Goal: Transaction & Acquisition: Purchase product/service

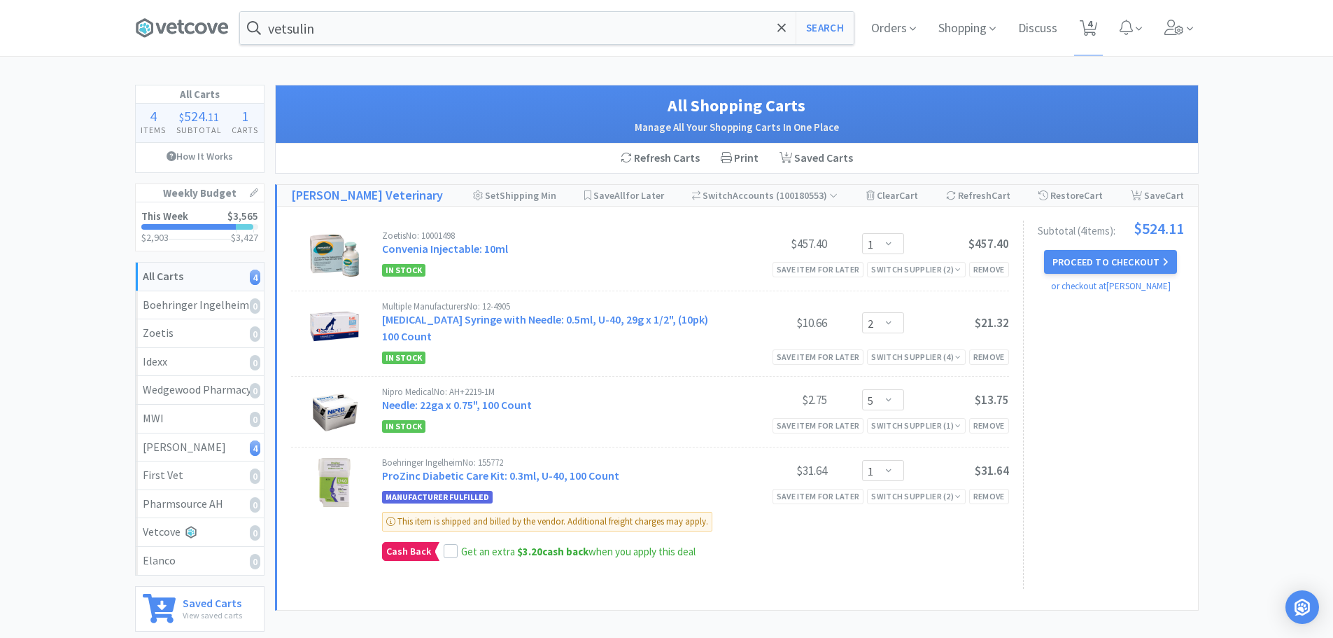
select select "1"
select select "2"
select select "5"
select select "1"
click at [913, 34] on icon at bounding box center [913, 28] width 6 height 13
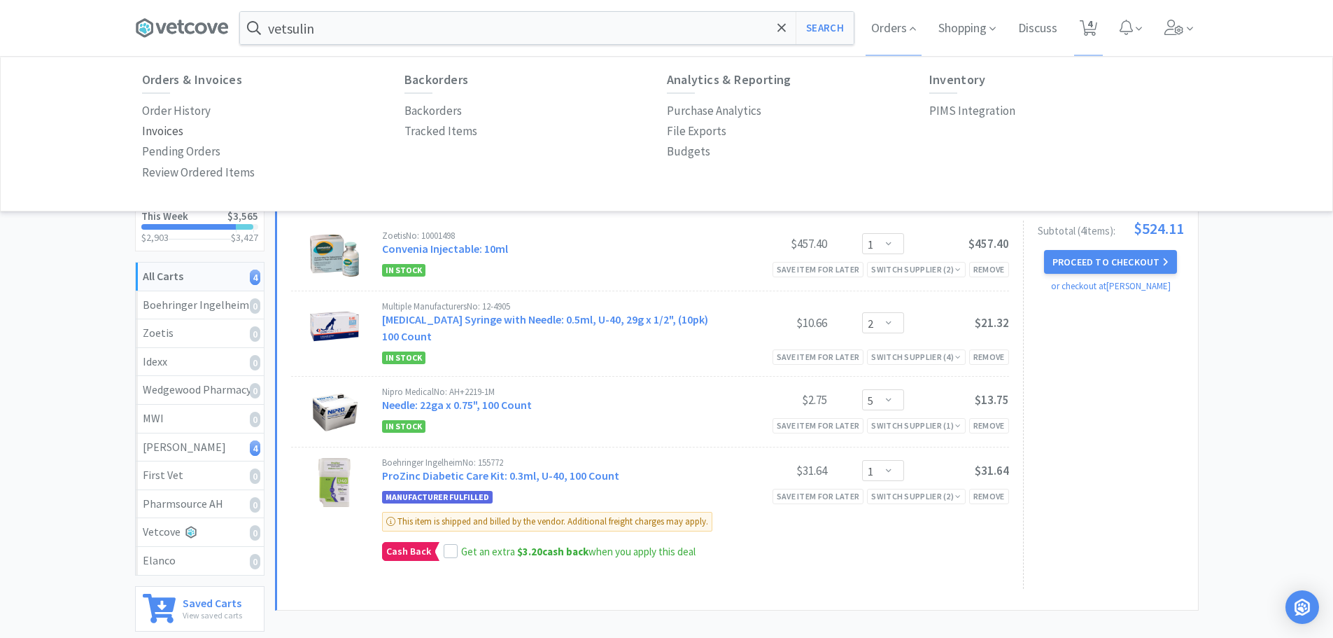
click at [167, 136] on p "Invoices" at bounding box center [162, 131] width 41 height 19
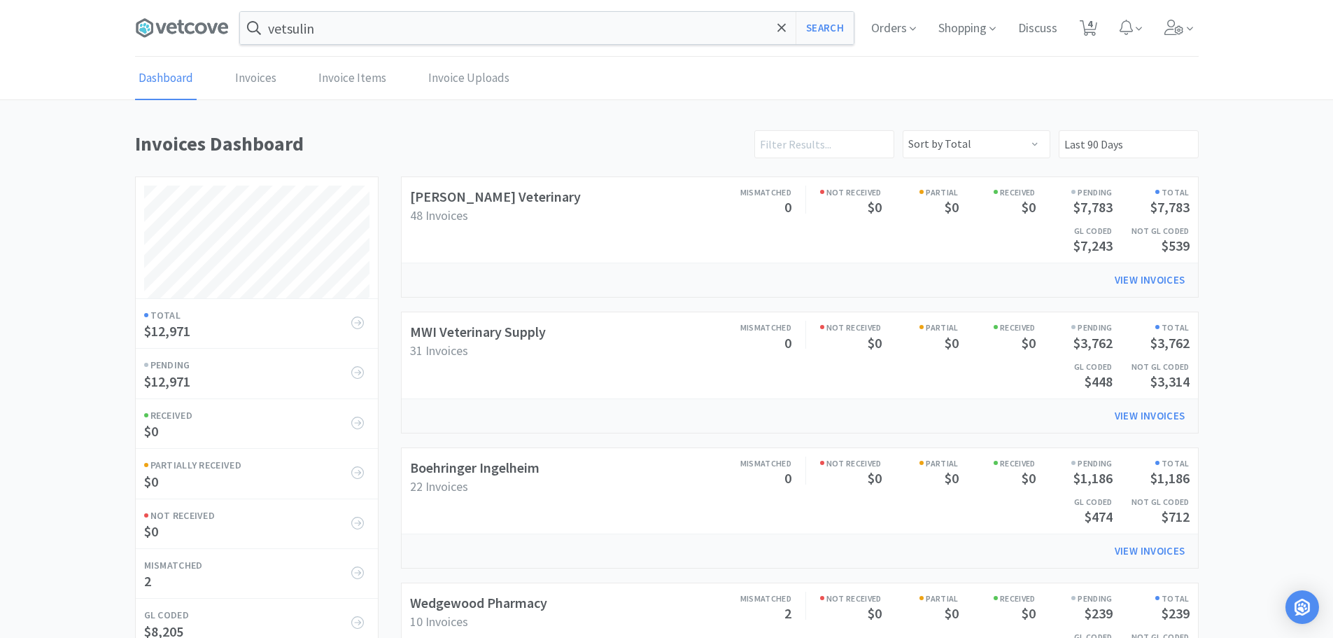
scroll to position [654, 1064]
click at [467, 469] on link "Boehringer Ingelheim" at bounding box center [474, 466] width 129 height 17
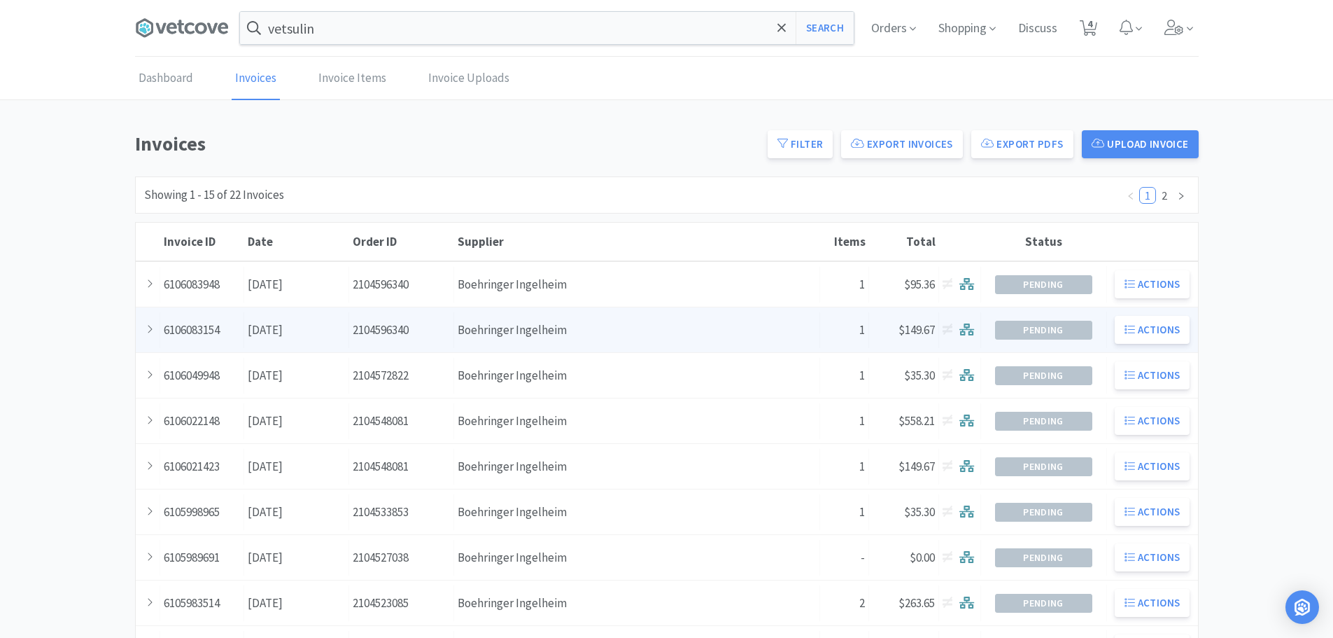
click at [634, 316] on div "Supplier Boehringer Ingelheim" at bounding box center [637, 330] width 366 height 36
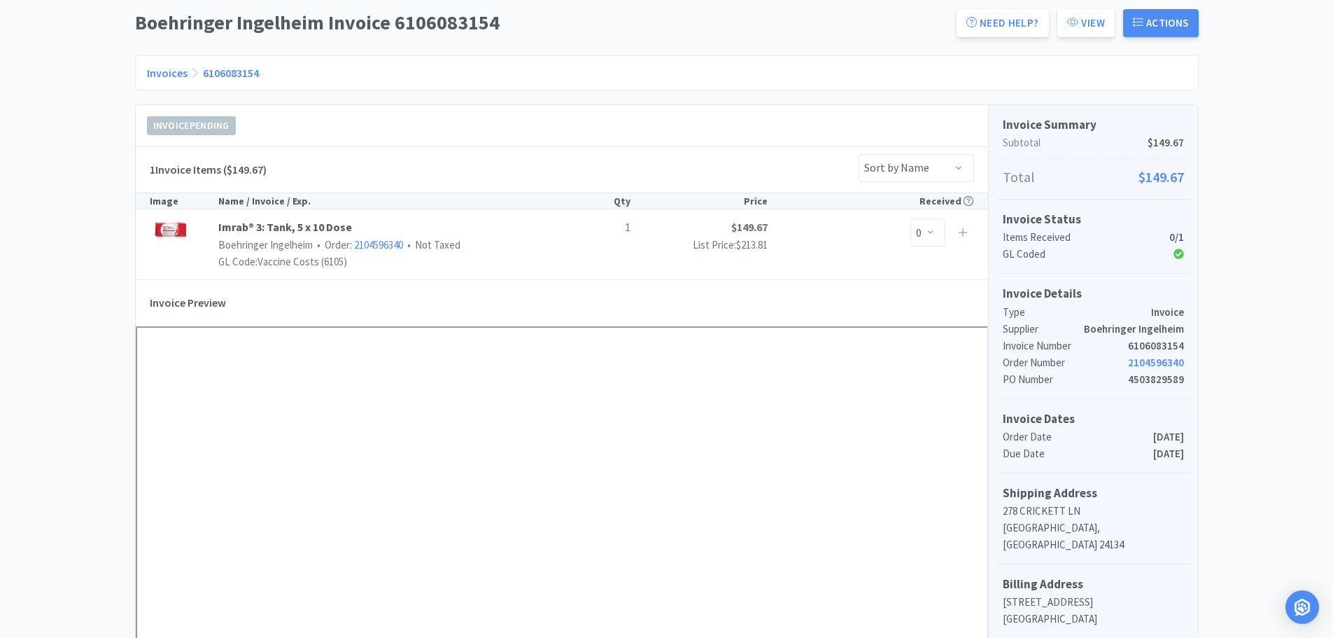
scroll to position [140, 0]
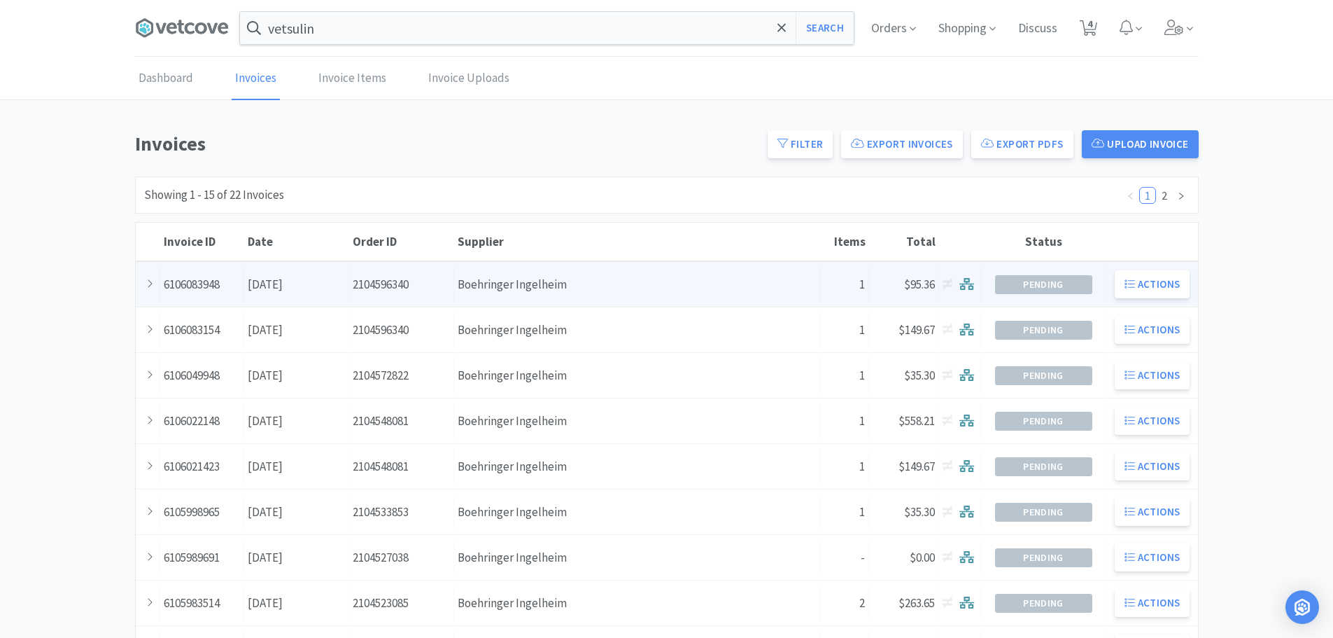
click at [561, 286] on div "Supplier Boehringer Ingelheim" at bounding box center [637, 285] width 366 height 36
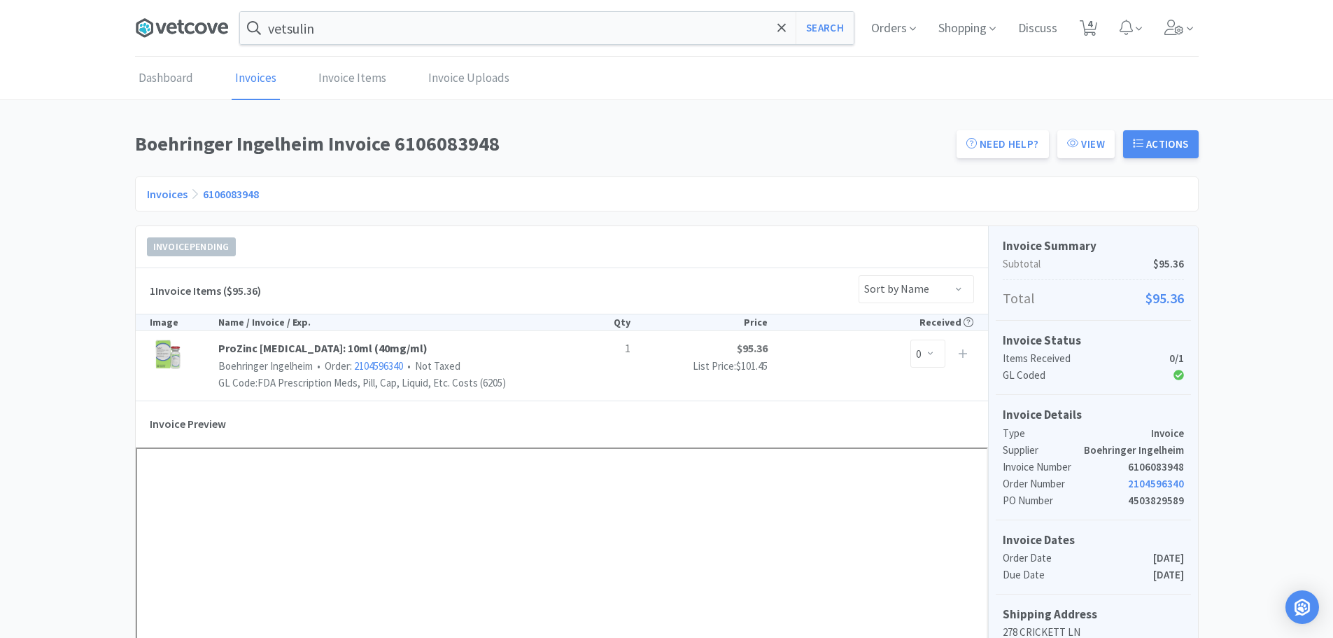
click at [173, 27] on icon at bounding box center [172, 27] width 10 height 11
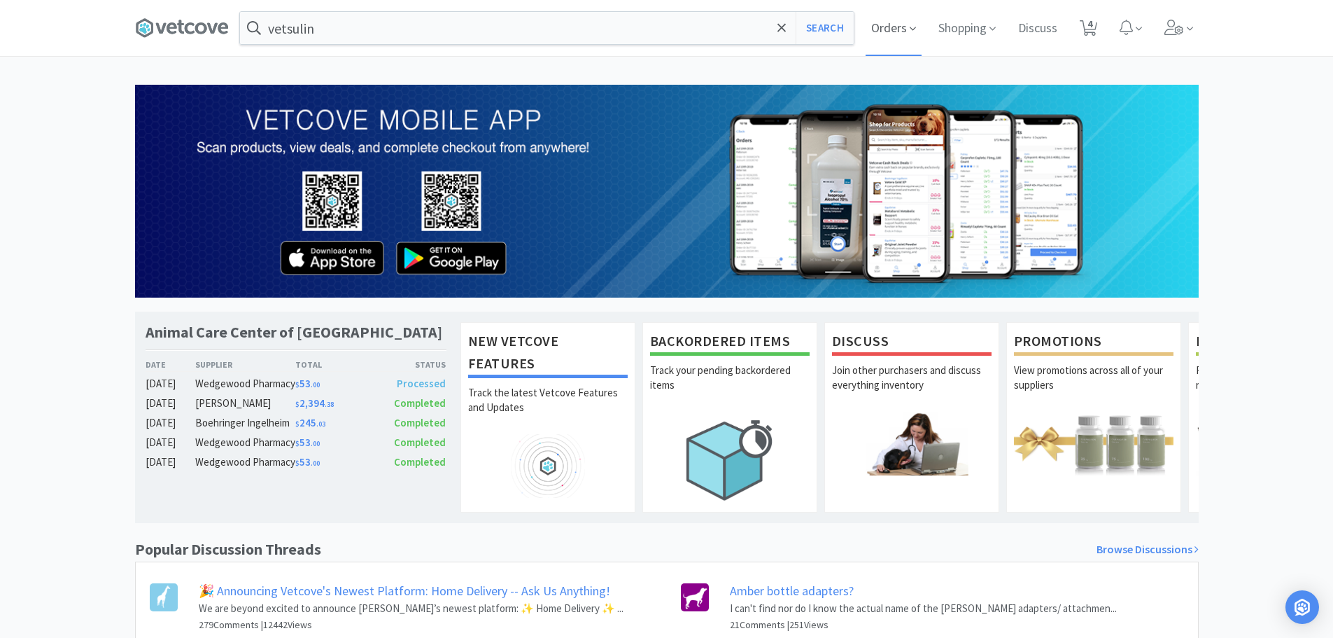
click at [886, 32] on span "Orders" at bounding box center [894, 28] width 56 height 56
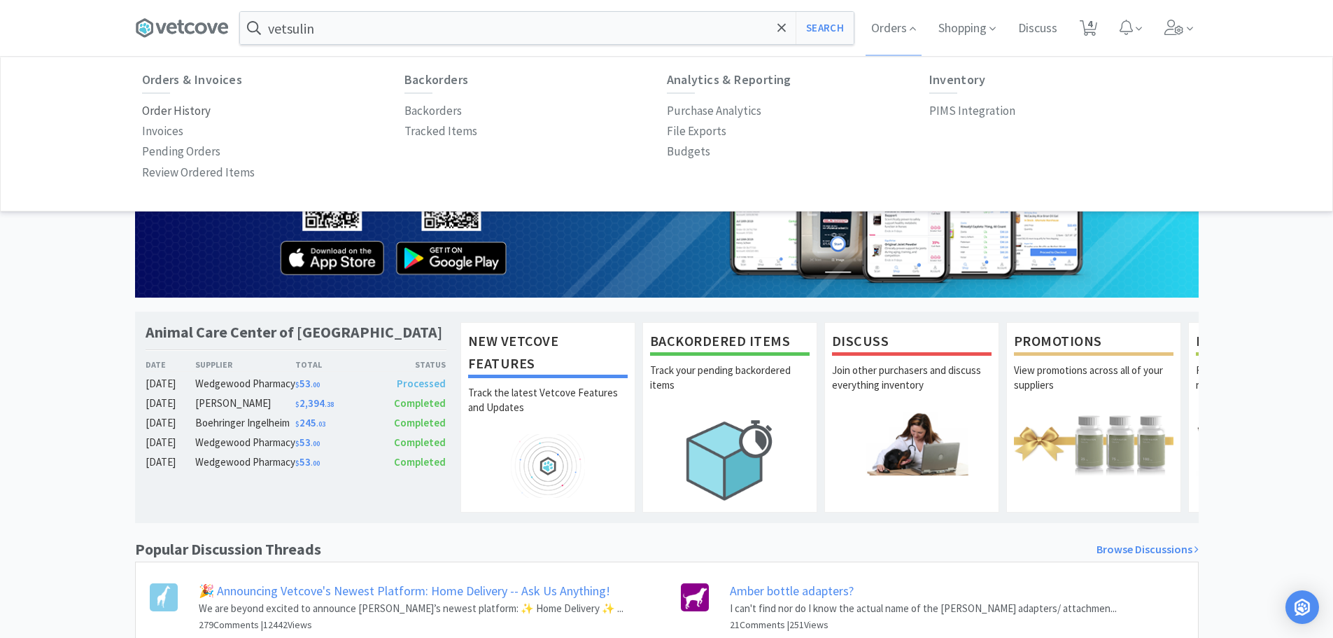
click at [195, 115] on p "Order History" at bounding box center [176, 110] width 69 height 19
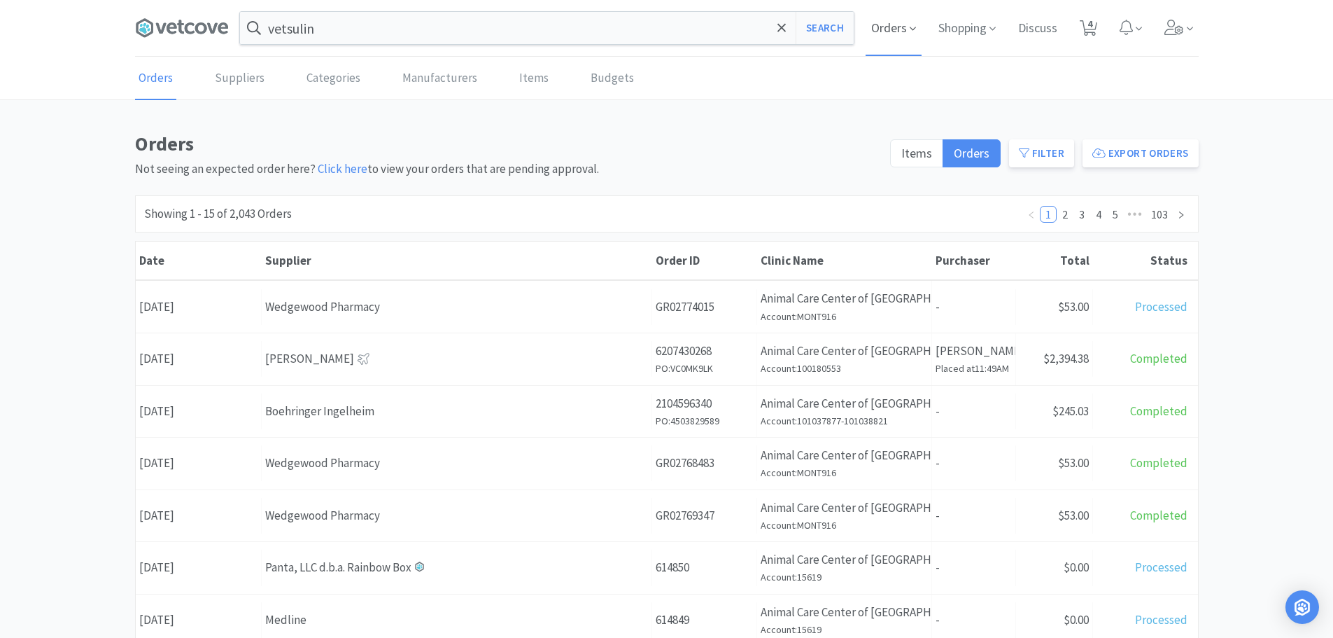
click at [876, 16] on span "Orders" at bounding box center [894, 28] width 56 height 56
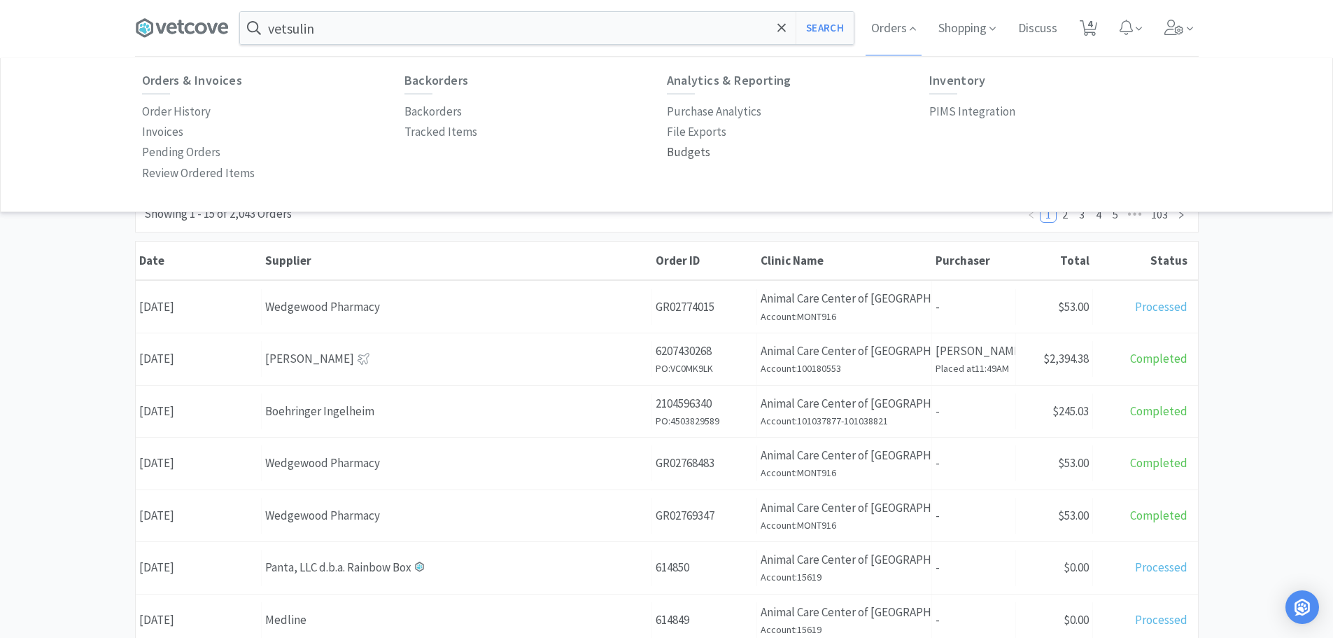
click at [674, 153] on p "Budgets" at bounding box center [688, 152] width 43 height 19
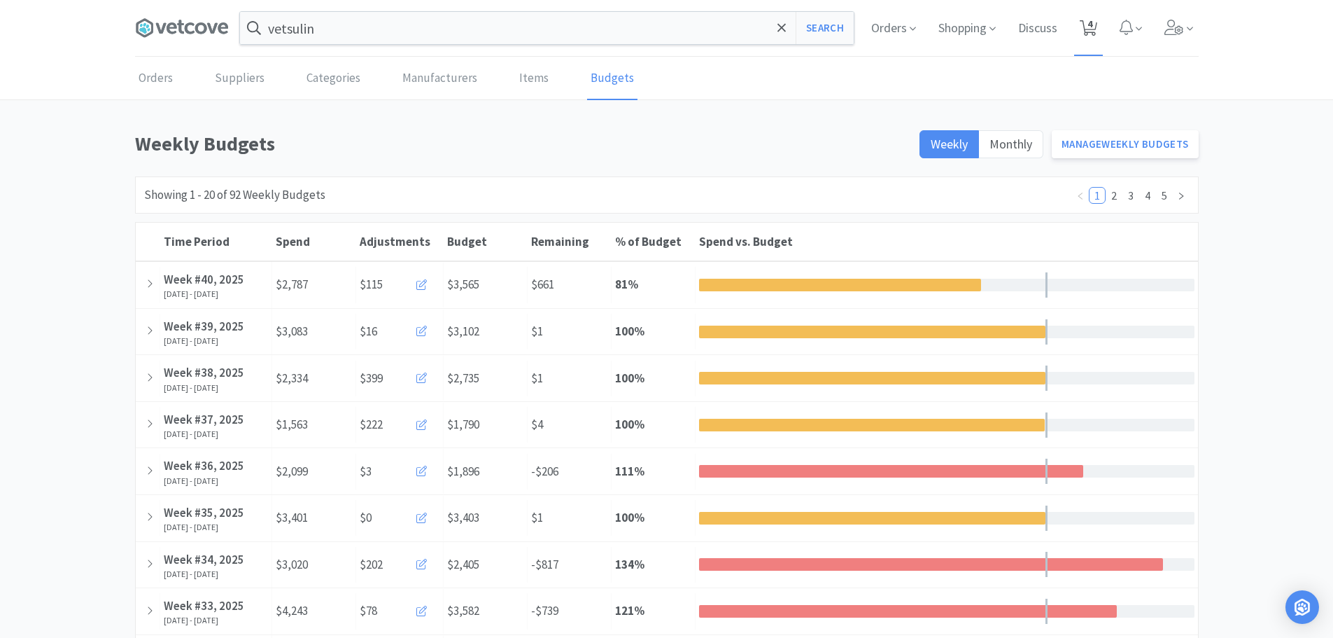
click at [1093, 13] on span "4" at bounding box center [1090, 24] width 5 height 56
select select "1"
select select "2"
select select "5"
select select "1"
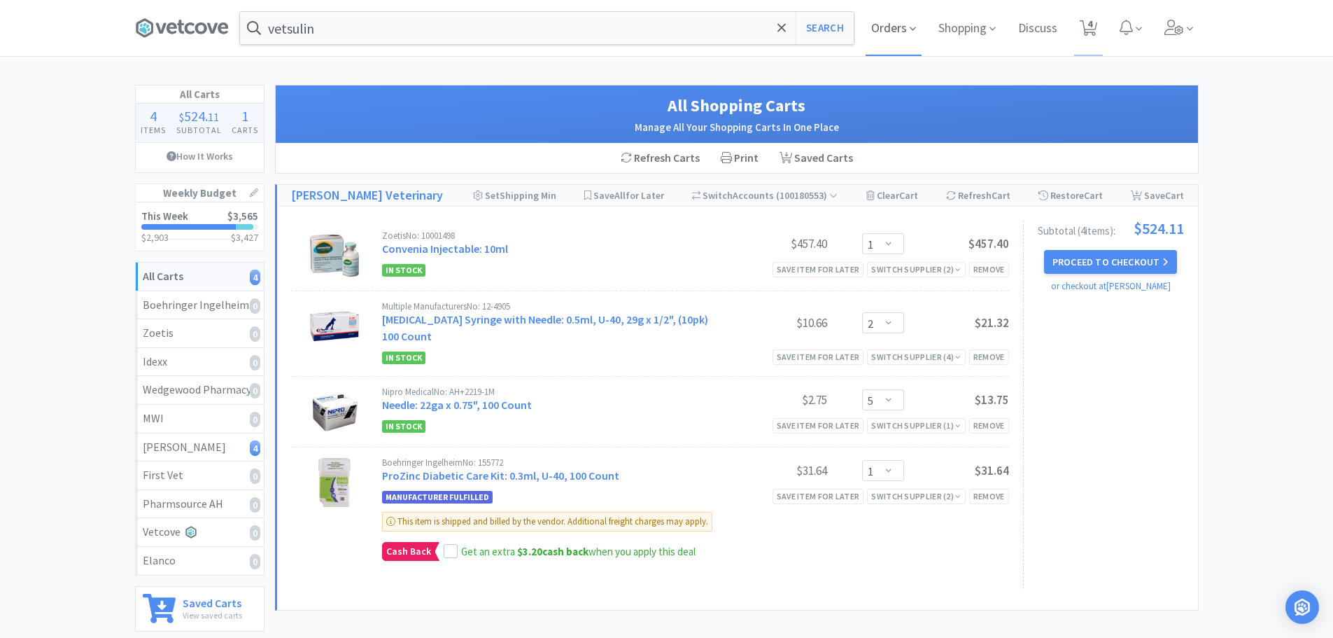
click at [896, 26] on span "Orders" at bounding box center [894, 28] width 56 height 56
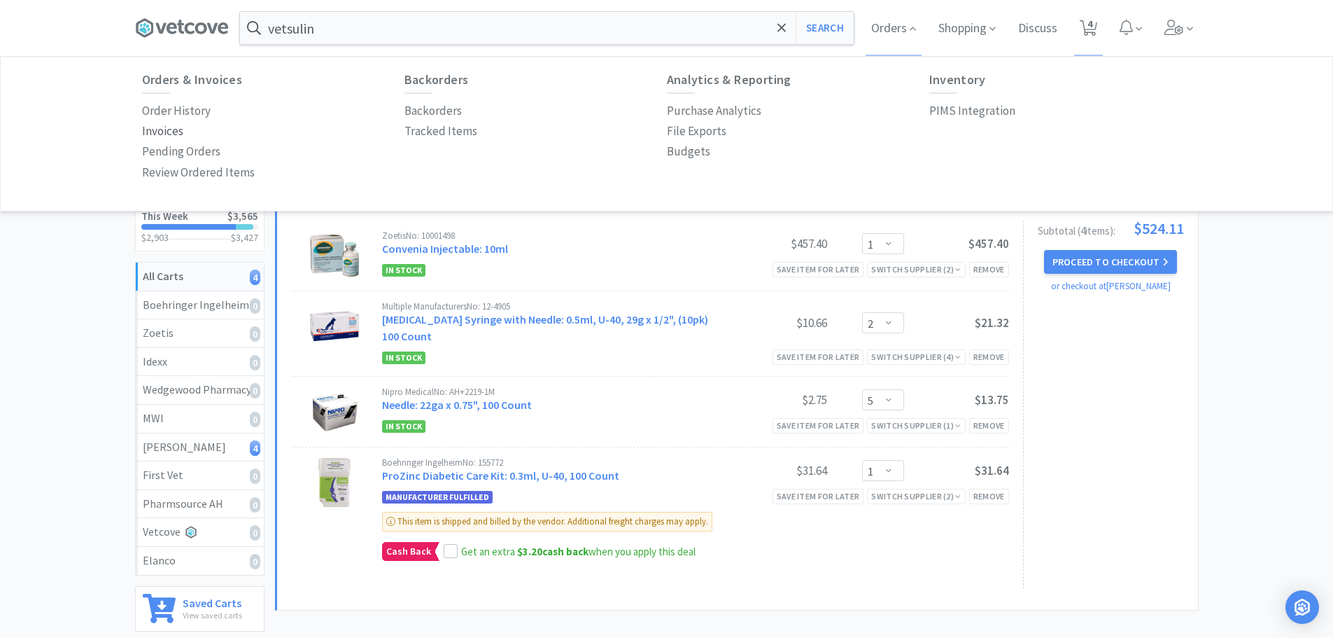
click at [165, 136] on p "Invoices" at bounding box center [162, 131] width 41 height 19
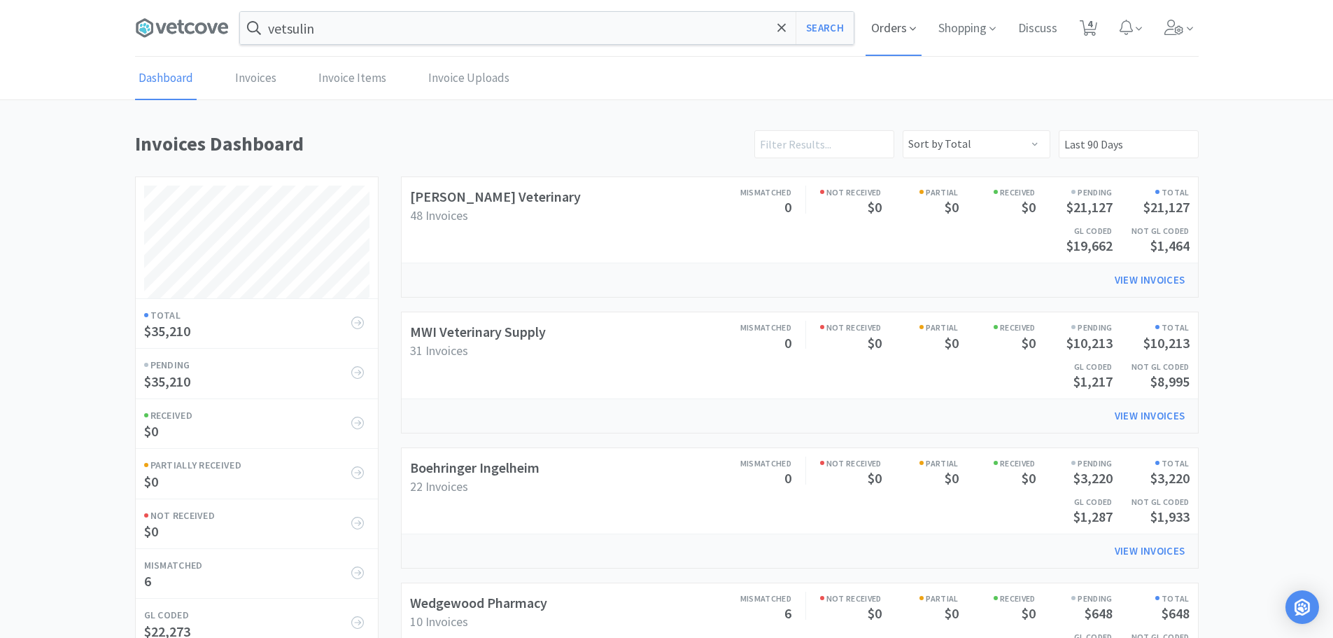
click at [894, 36] on span "Orders" at bounding box center [894, 28] width 56 height 56
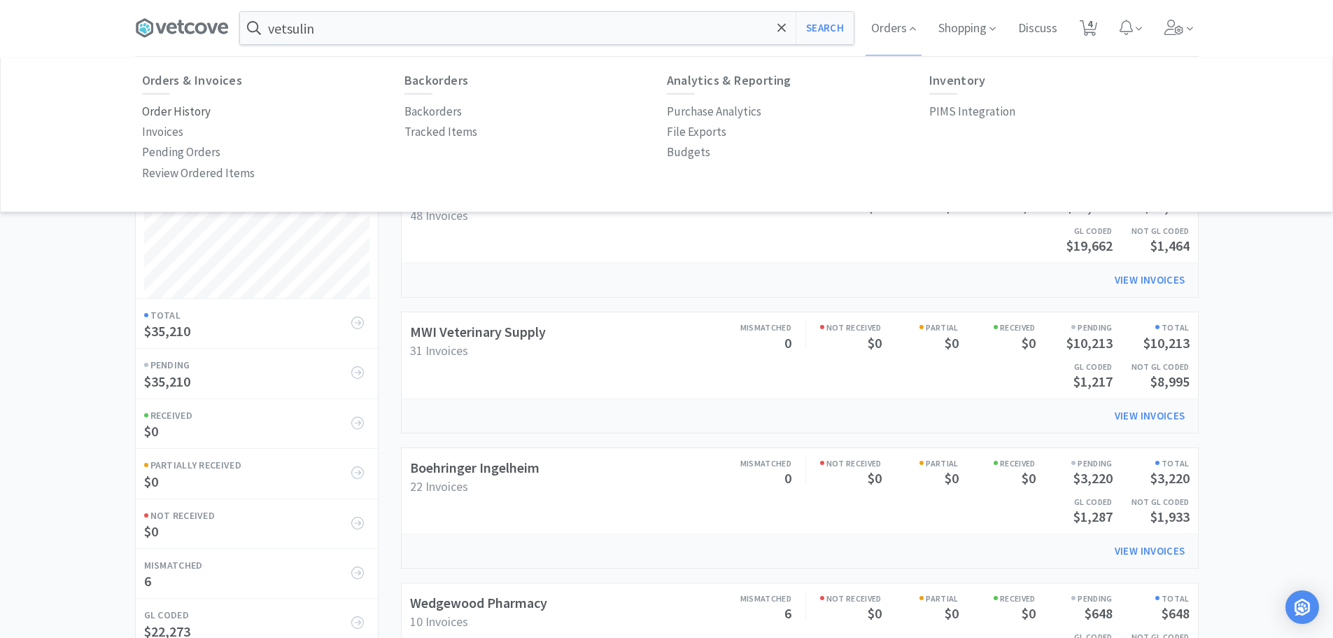
click at [187, 108] on p "Order History" at bounding box center [176, 111] width 69 height 19
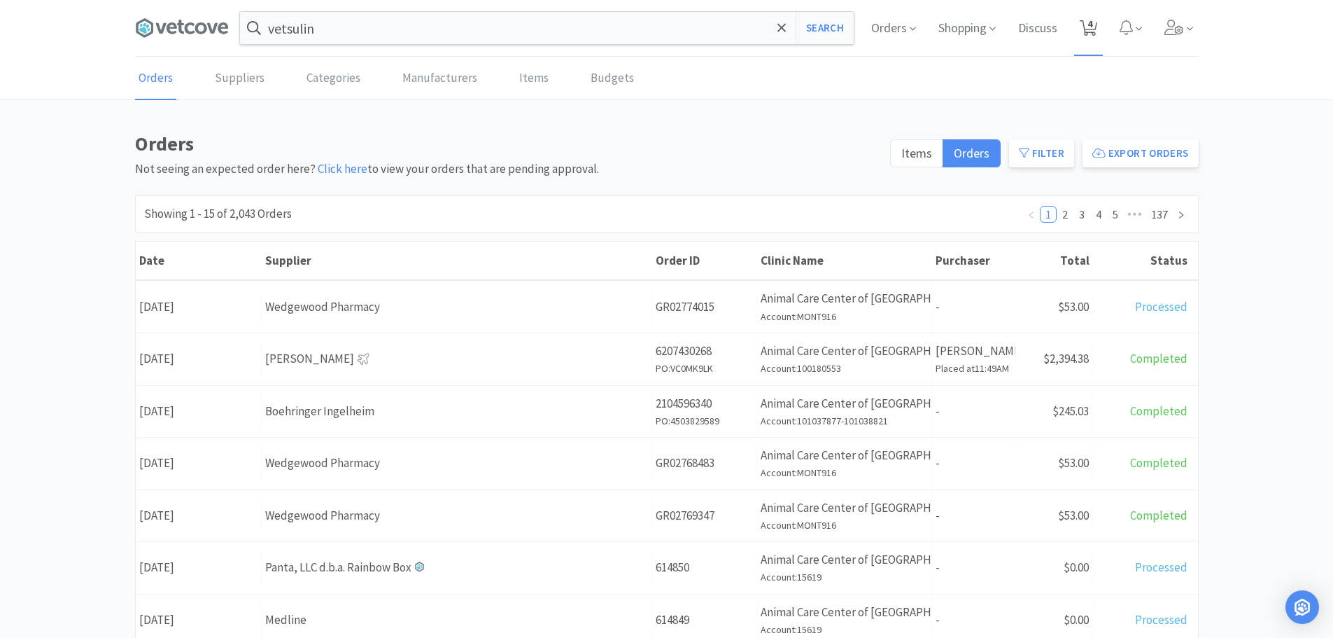
click at [1088, 24] on span "4" at bounding box center [1090, 24] width 5 height 56
select select "1"
select select "2"
select select "5"
select select "1"
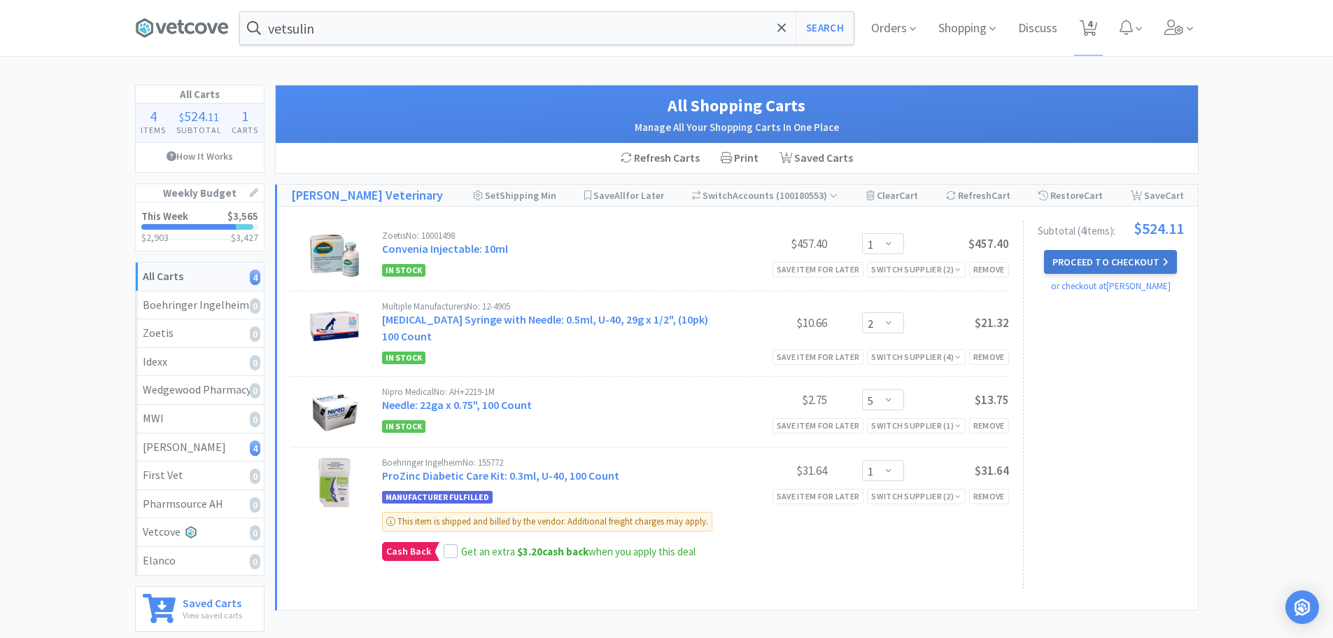
click at [1070, 255] on button "Proceed to Checkout" at bounding box center [1110, 262] width 133 height 24
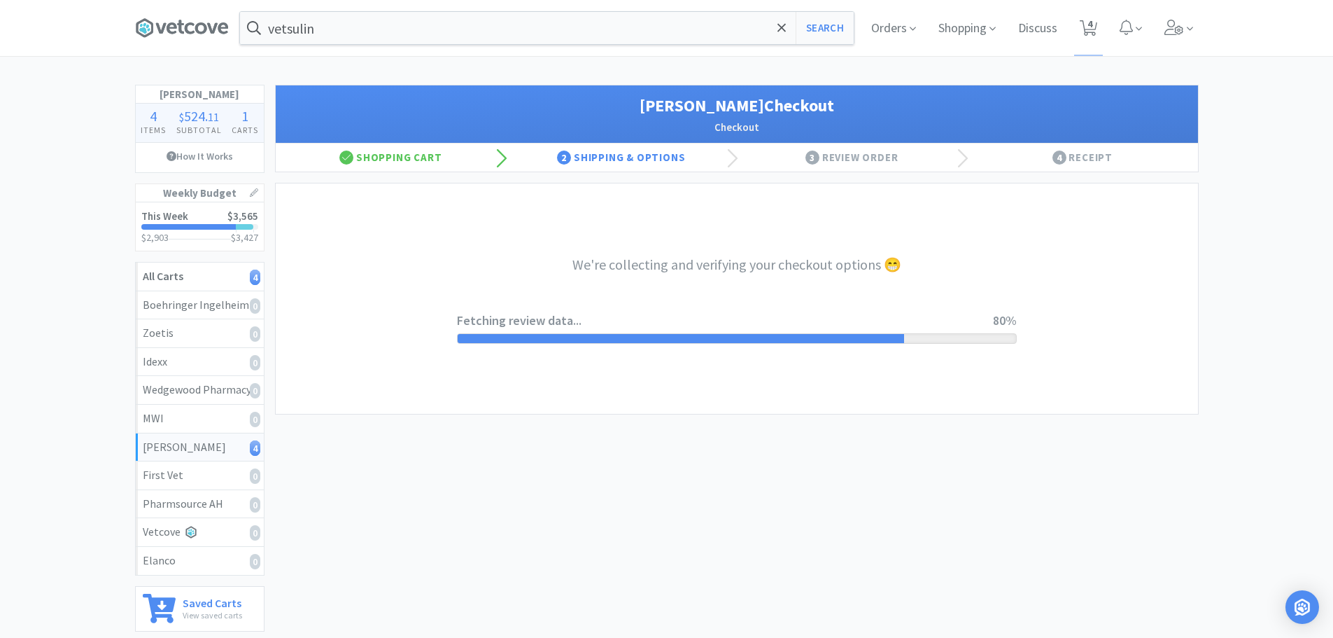
select select "1"
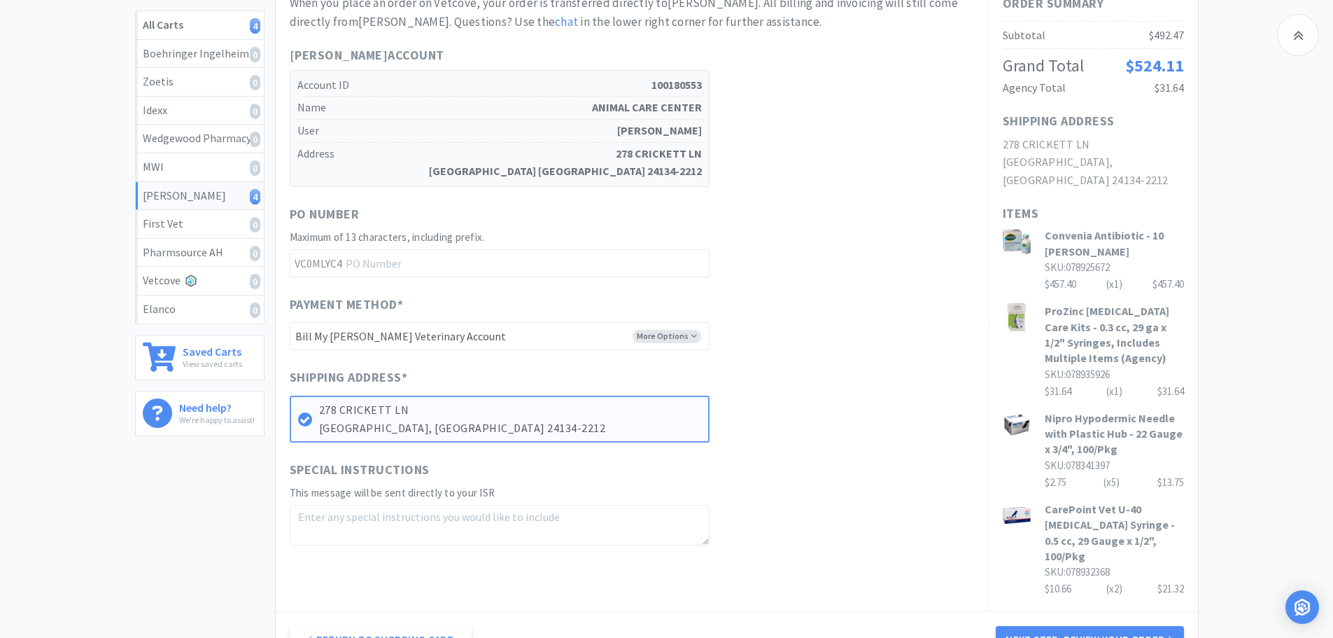
scroll to position [350, 0]
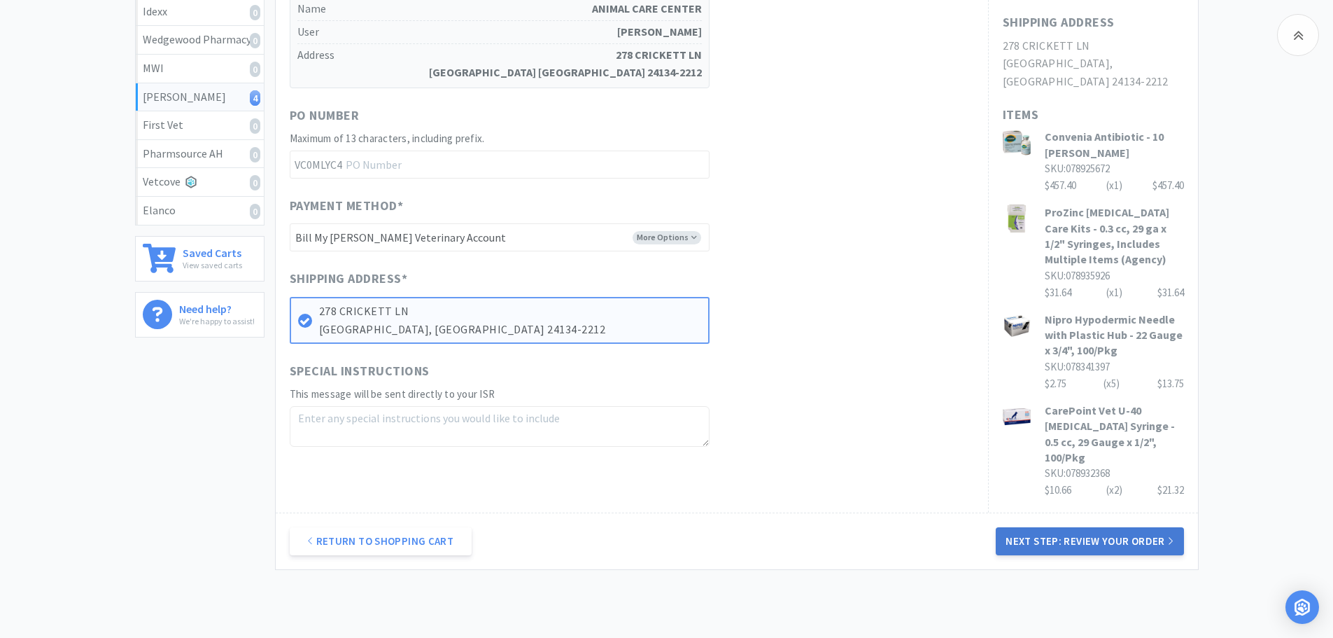
click at [1108, 527] on button "Next Step: Review Your Order" at bounding box center [1090, 541] width 188 height 28
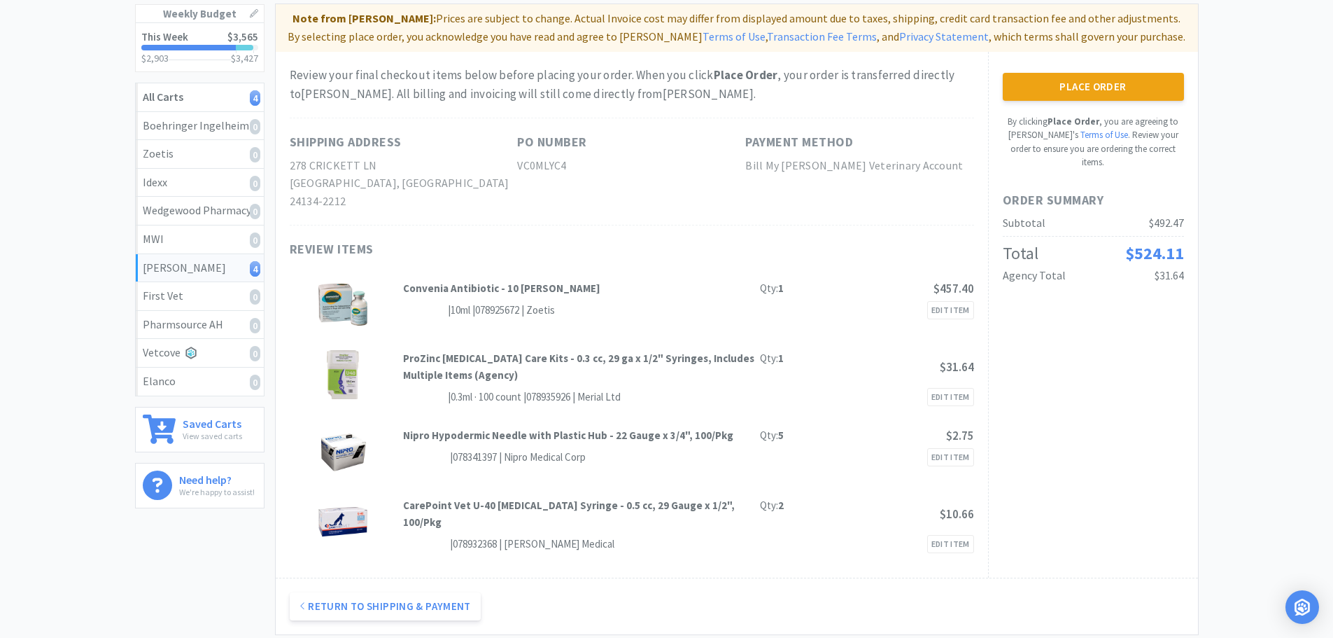
scroll to position [0, 0]
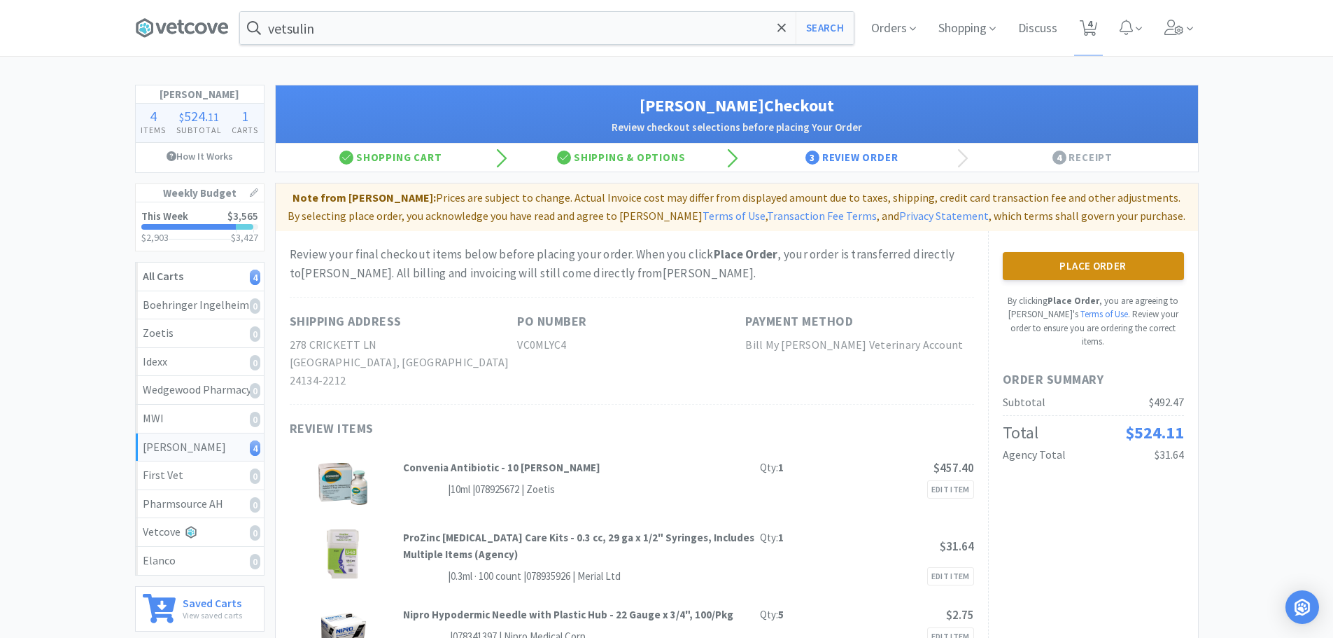
click at [1068, 262] on button "Place Order" at bounding box center [1093, 266] width 181 height 28
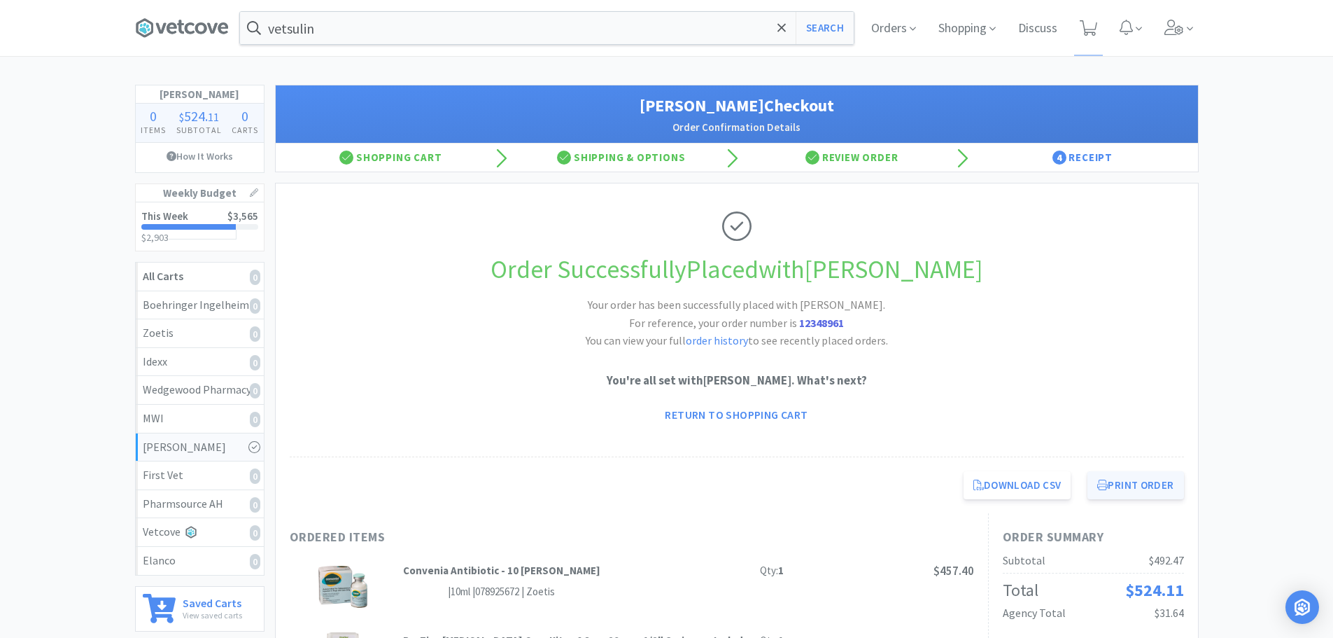
click at [1149, 484] on button "Print Order" at bounding box center [1136, 485] width 96 height 28
click at [881, 22] on span "Orders" at bounding box center [894, 28] width 56 height 56
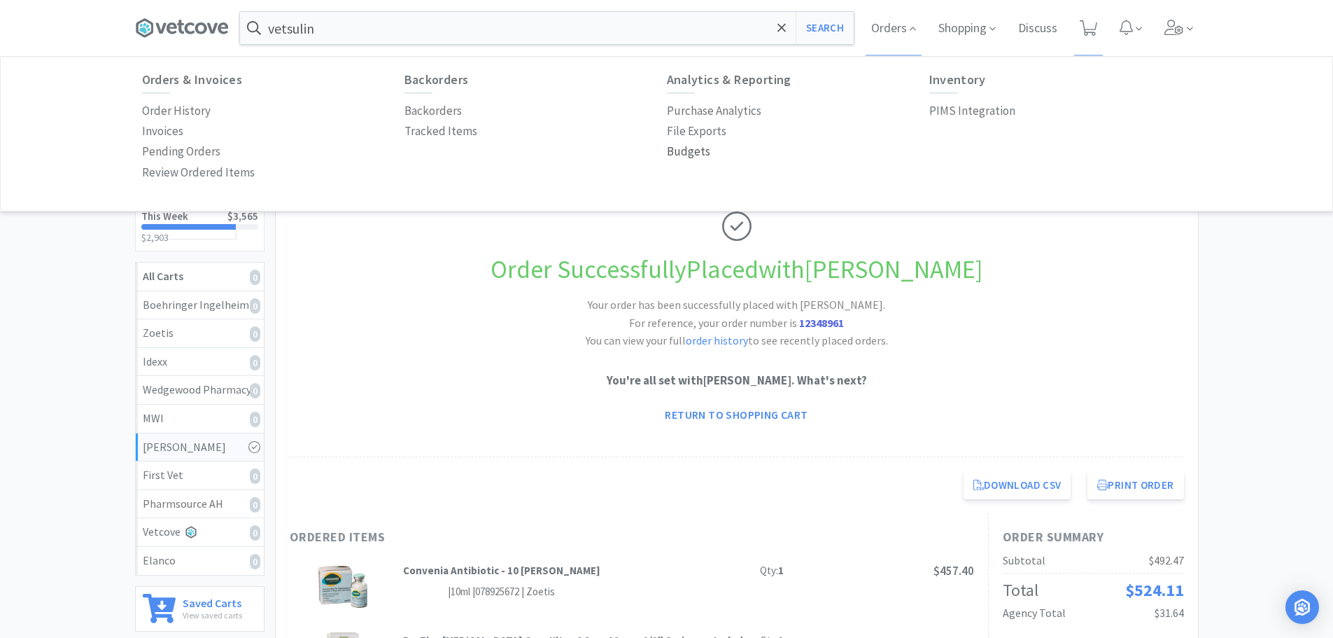
click at [678, 157] on p "Budgets" at bounding box center [688, 151] width 43 height 19
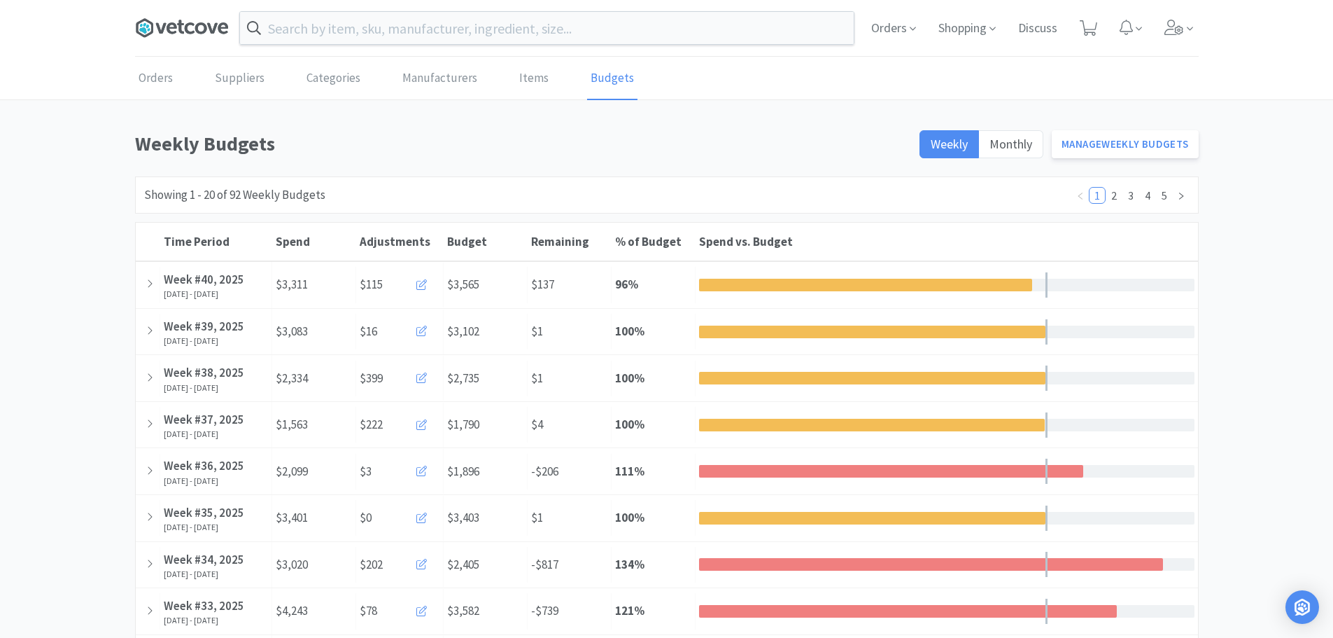
click at [169, 30] on icon at bounding box center [172, 27] width 10 height 11
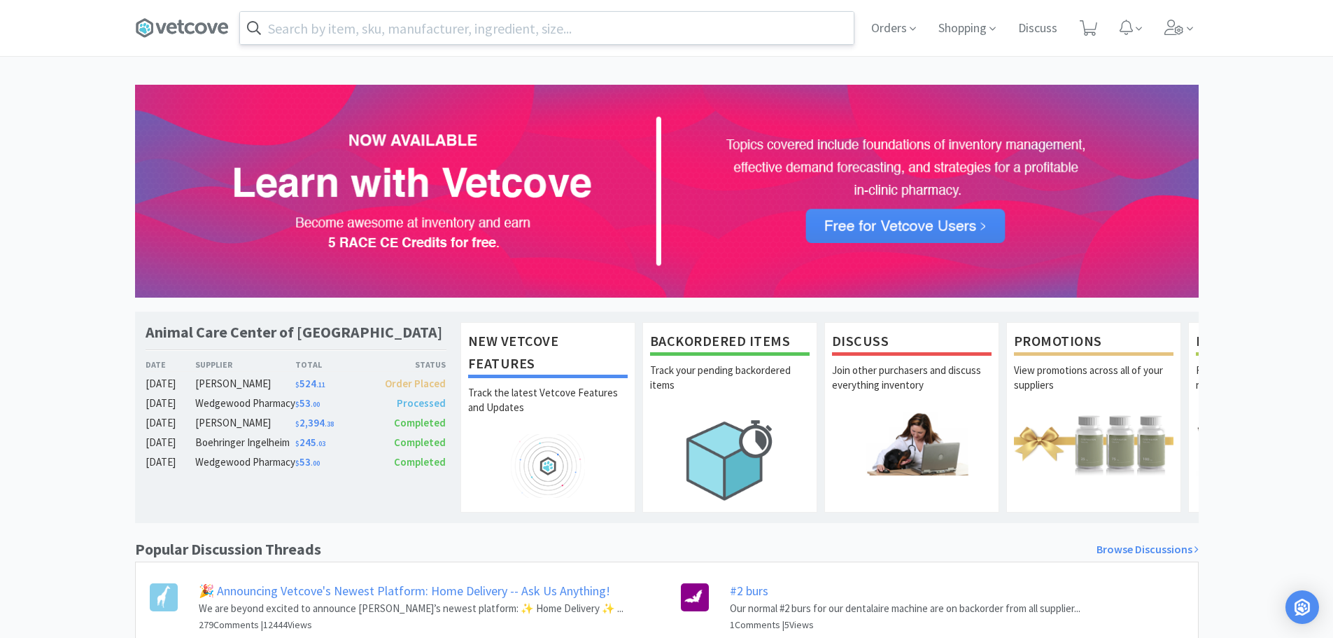
click at [371, 34] on input "text" at bounding box center [547, 28] width 614 height 32
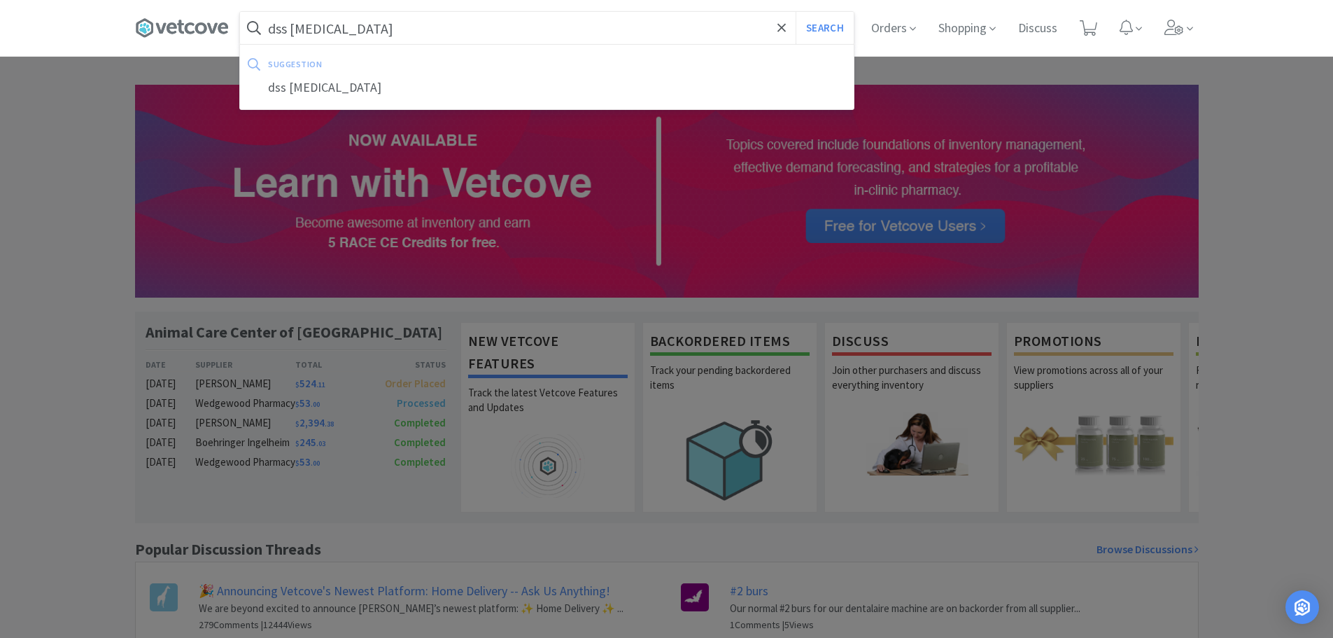
type input "dss enema"
click at [796, 12] on button "Search" at bounding box center [825, 28] width 58 height 32
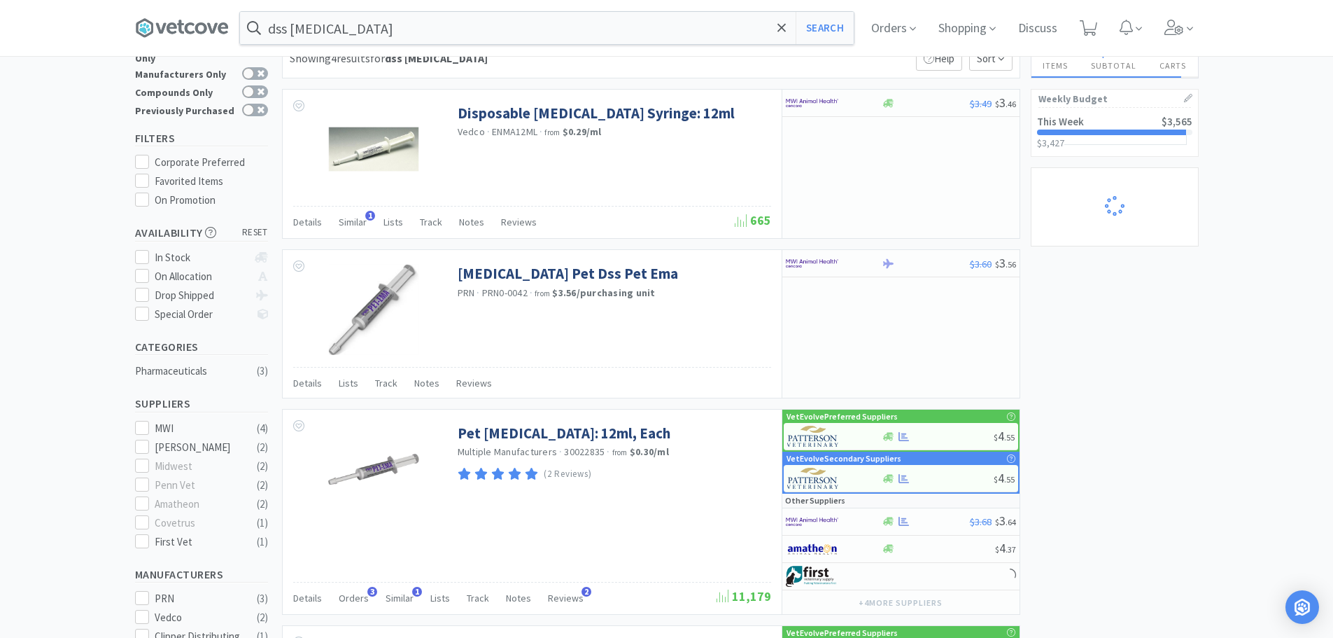
scroll to position [70, 0]
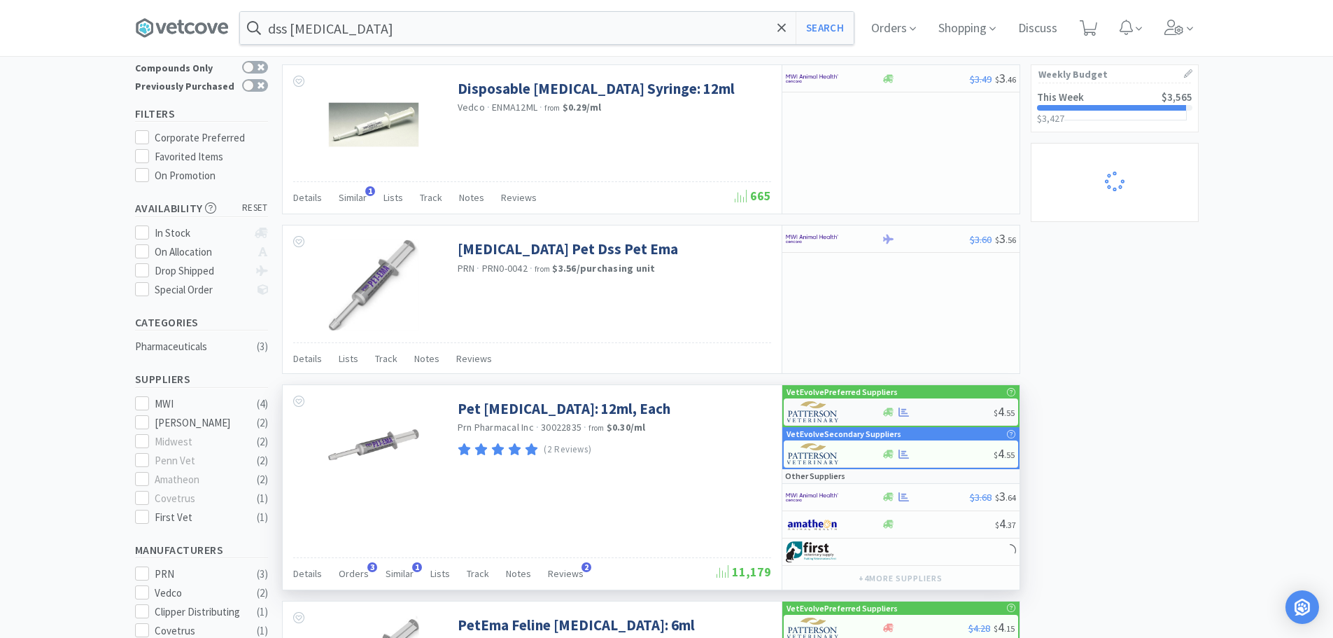
click at [939, 412] on div at bounding box center [938, 412] width 112 height 10
select select "1"
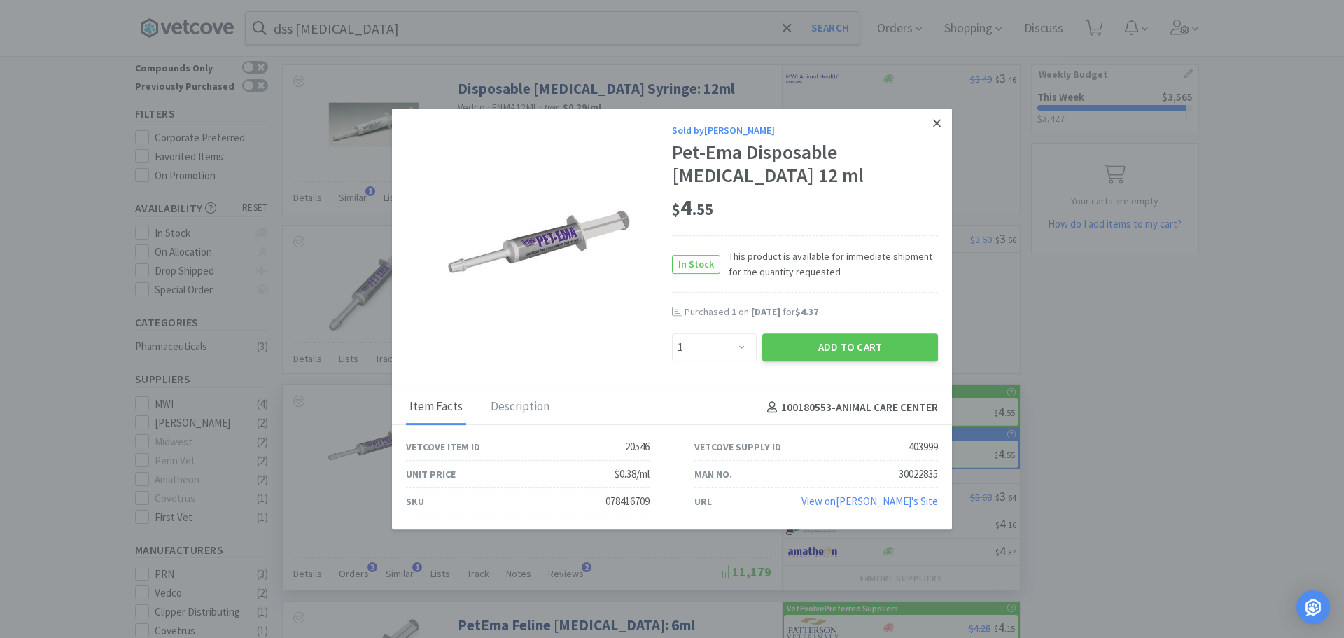
click at [936, 121] on icon at bounding box center [937, 123] width 8 height 13
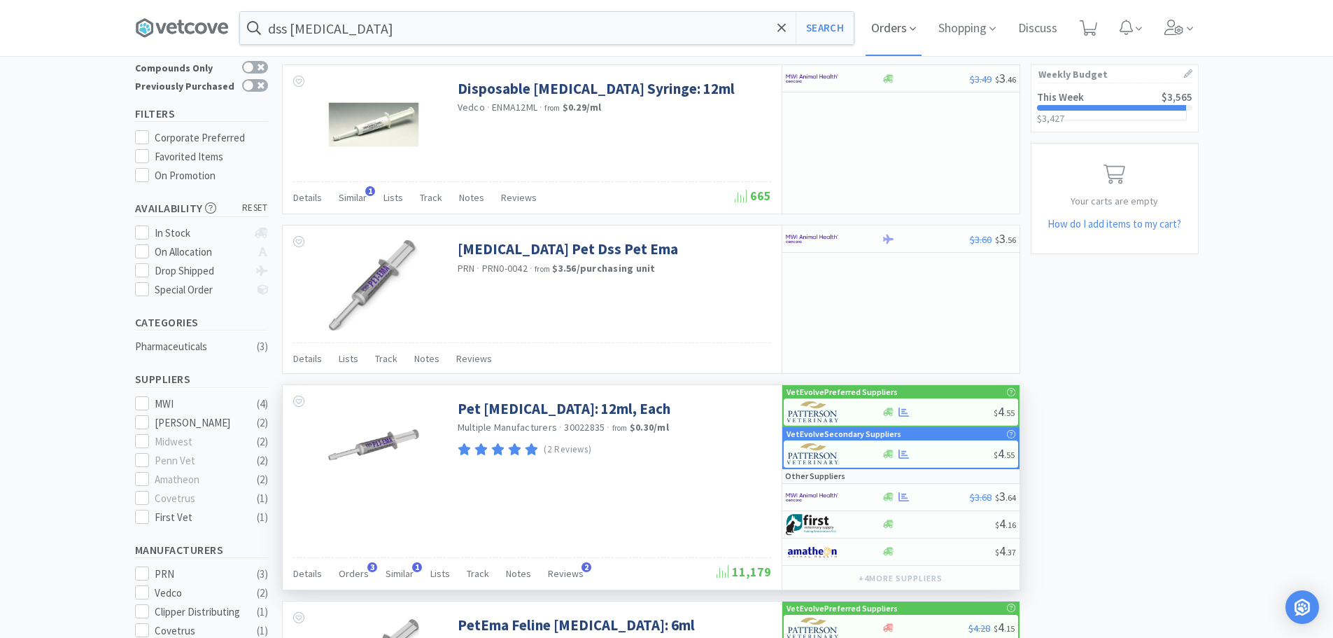
click at [892, 29] on span "Orders" at bounding box center [894, 28] width 56 height 56
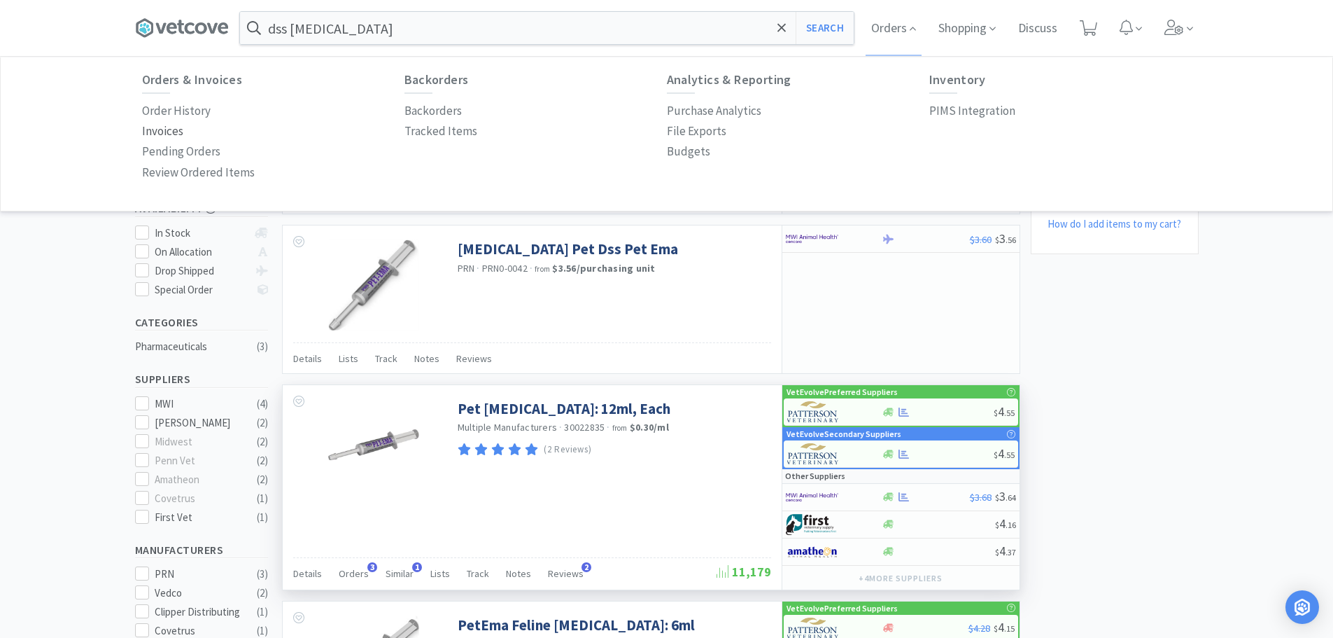
click at [164, 131] on p "Invoices" at bounding box center [162, 131] width 41 height 19
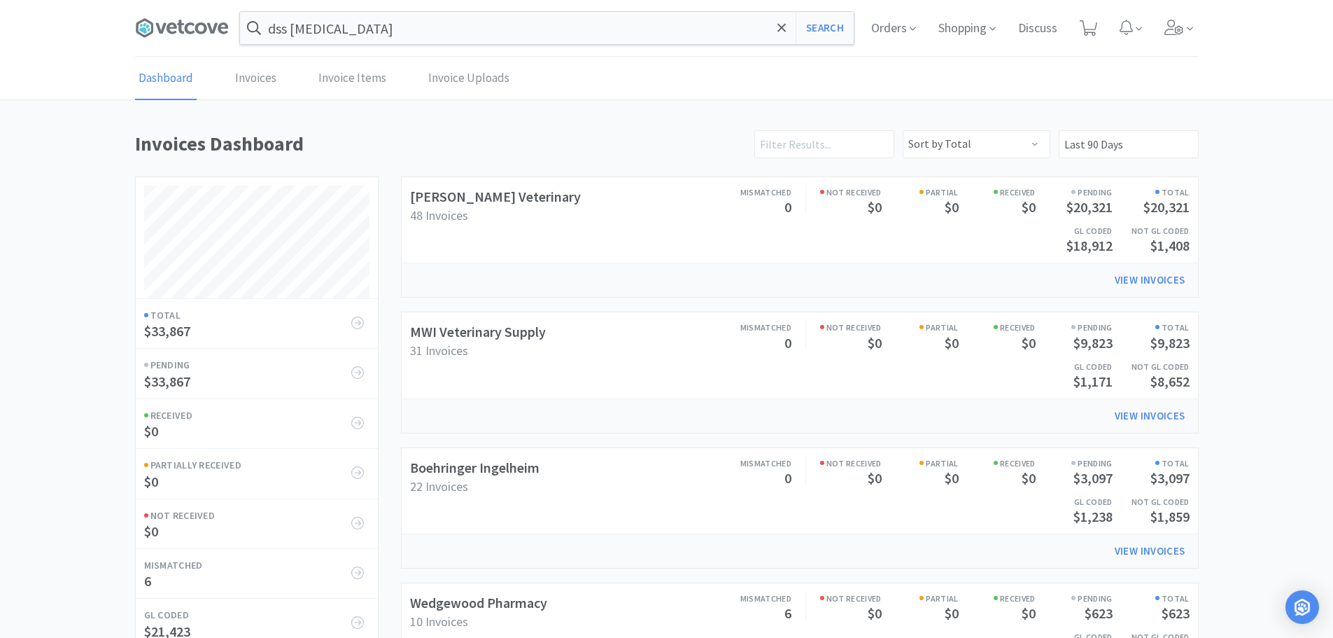
scroll to position [654, 1064]
click at [899, 34] on span "Orders" at bounding box center [894, 28] width 56 height 56
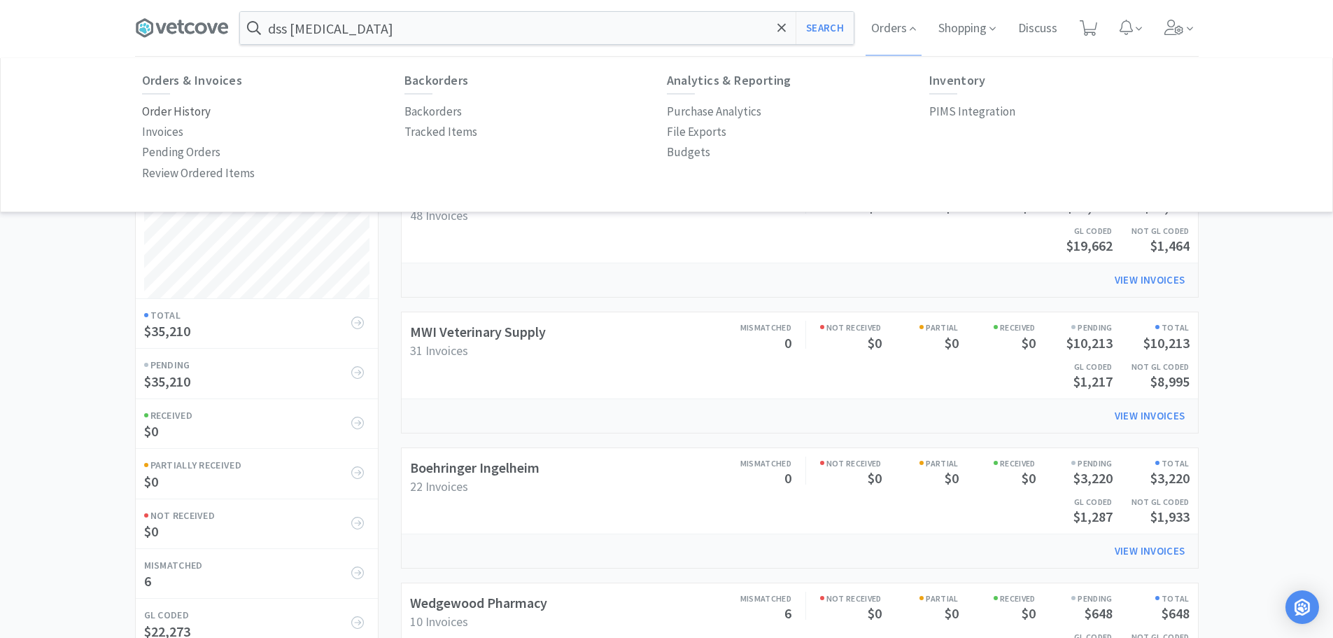
click at [189, 106] on p "Order History" at bounding box center [176, 111] width 69 height 19
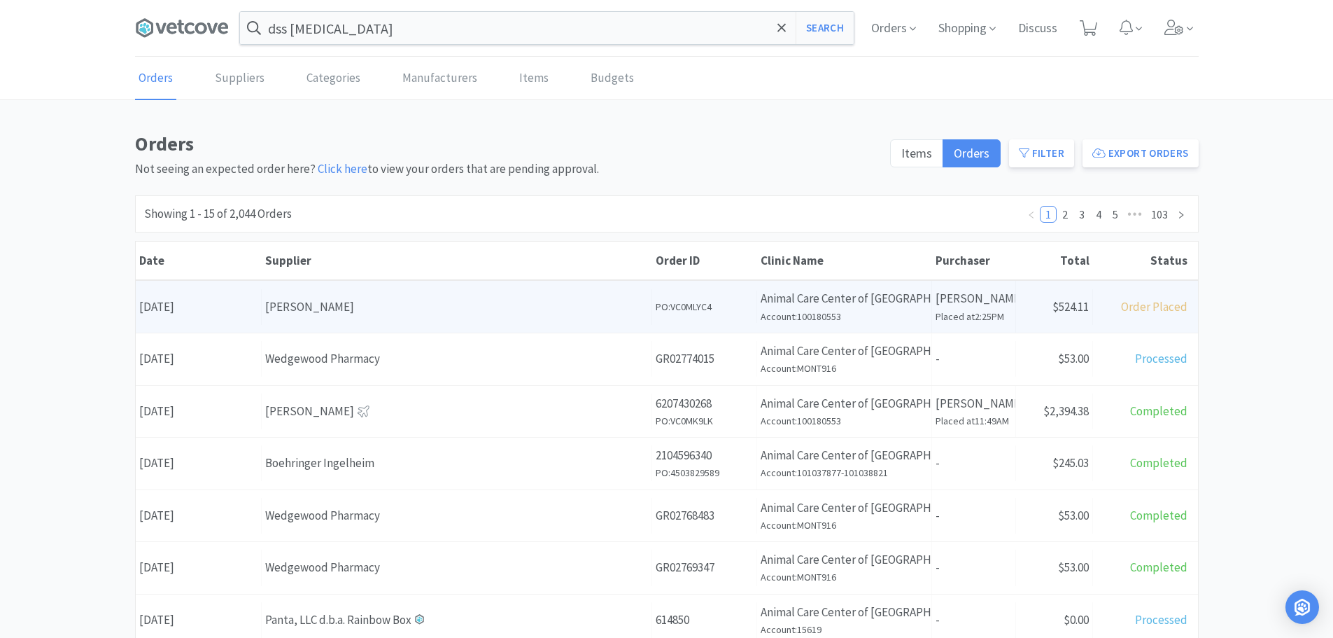
click at [412, 301] on div "[PERSON_NAME]" at bounding box center [456, 306] width 383 height 19
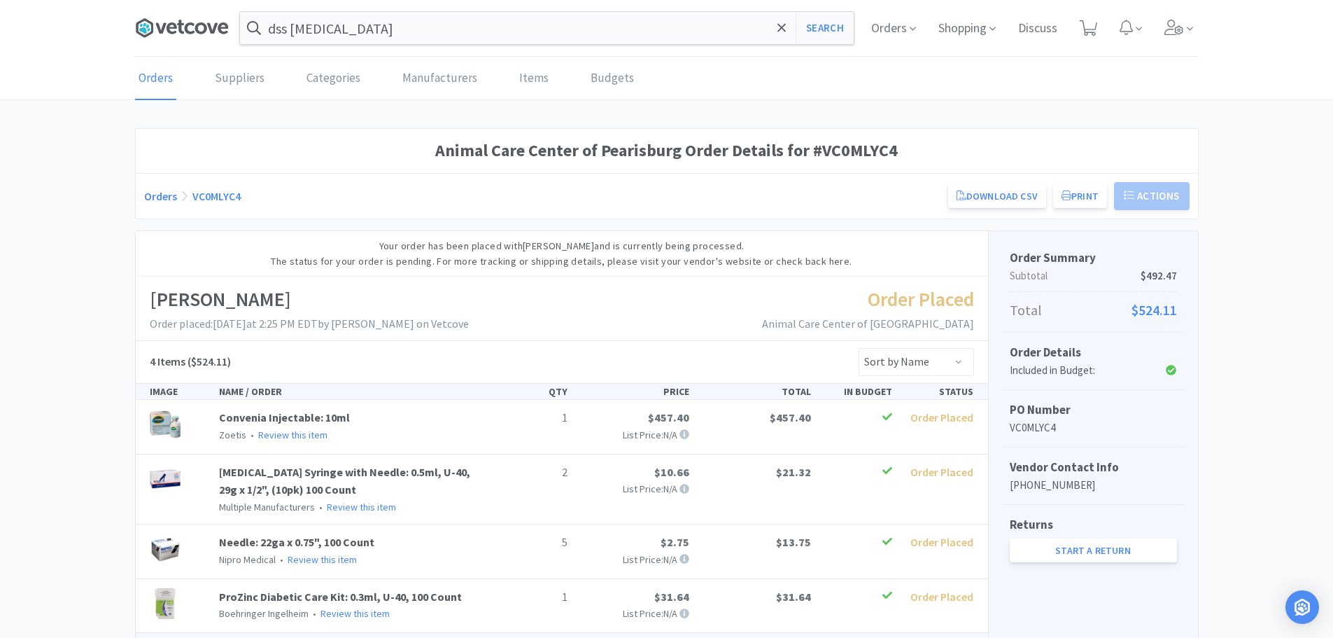
click at [209, 30] on icon at bounding box center [182, 27] width 94 height 21
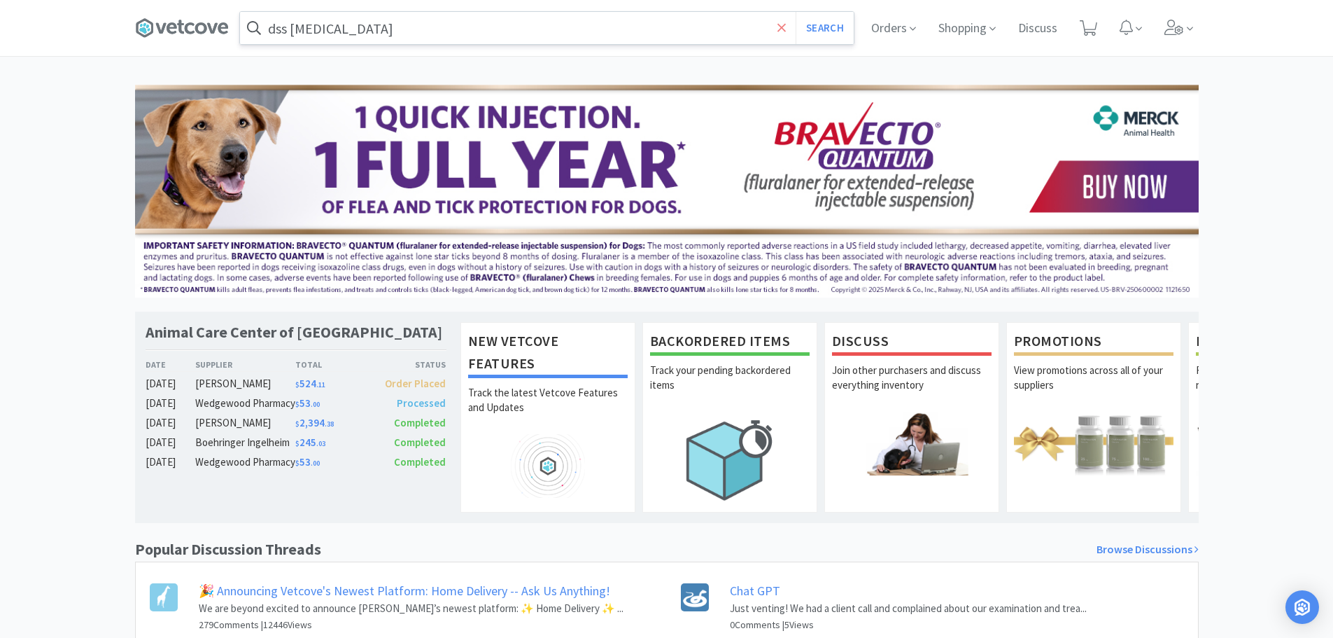
click at [778, 26] on icon at bounding box center [782, 28] width 9 height 14
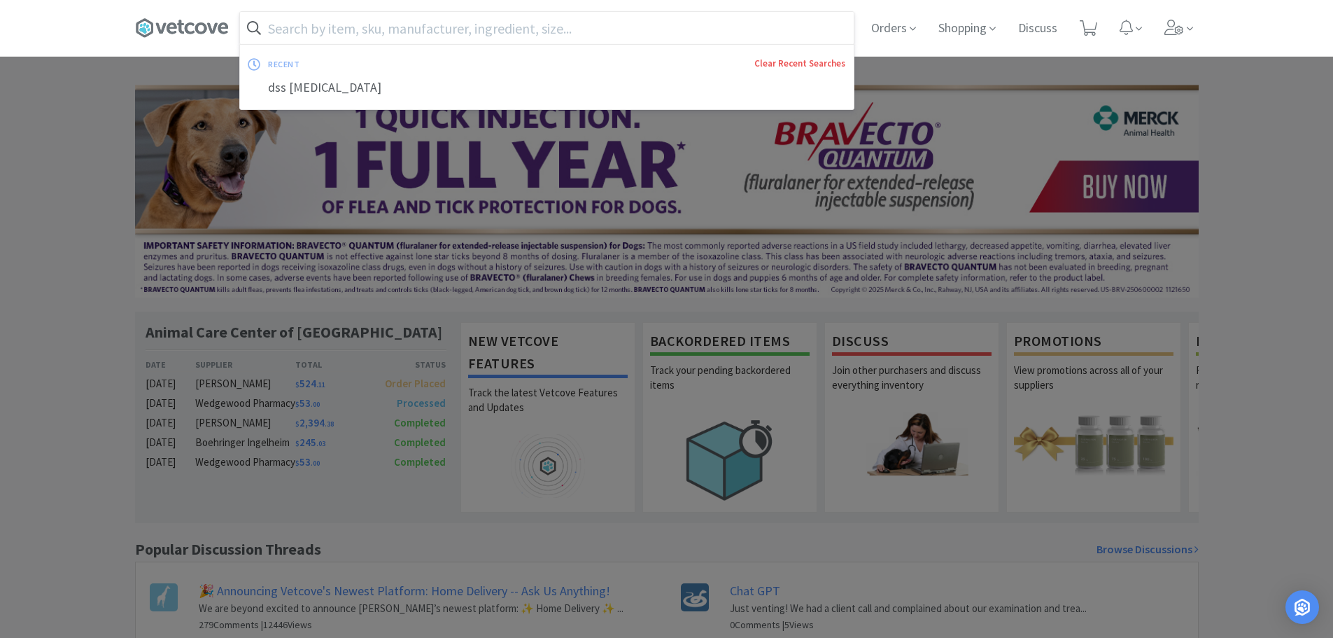
click at [792, 64] on link "Clear Recent Searches" at bounding box center [799, 63] width 91 height 12
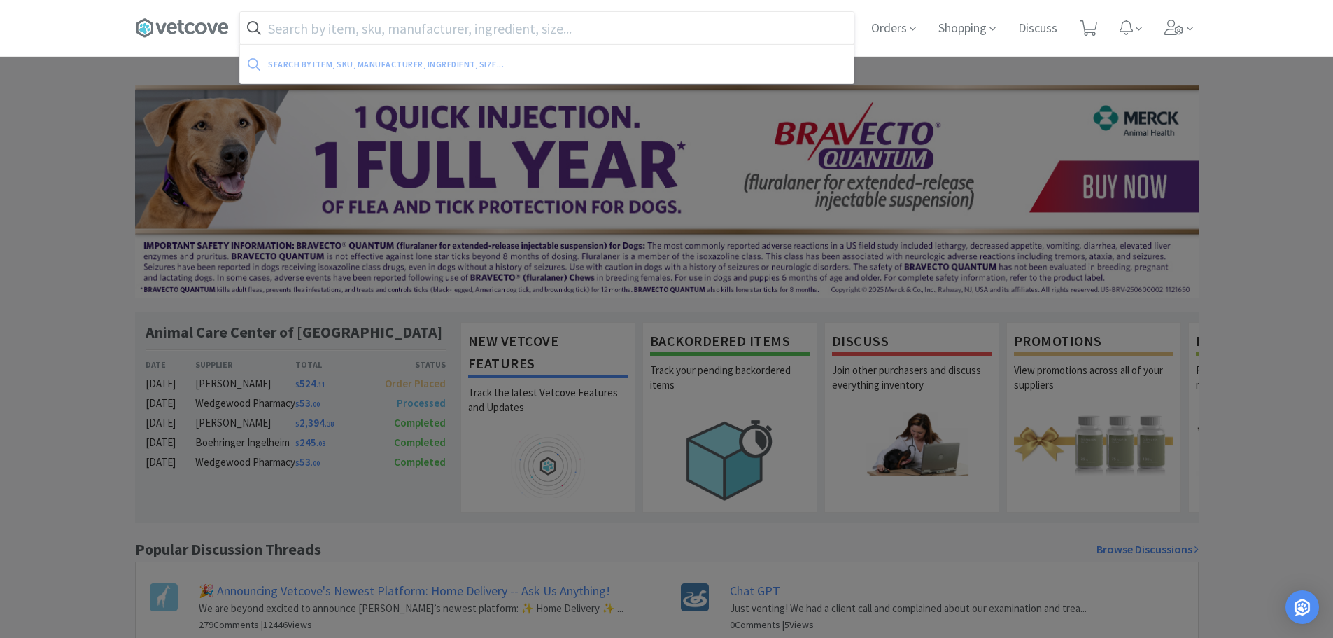
click at [76, 252] on div at bounding box center [666, 319] width 1333 height 638
